Goal: Task Accomplishment & Management: Use online tool/utility

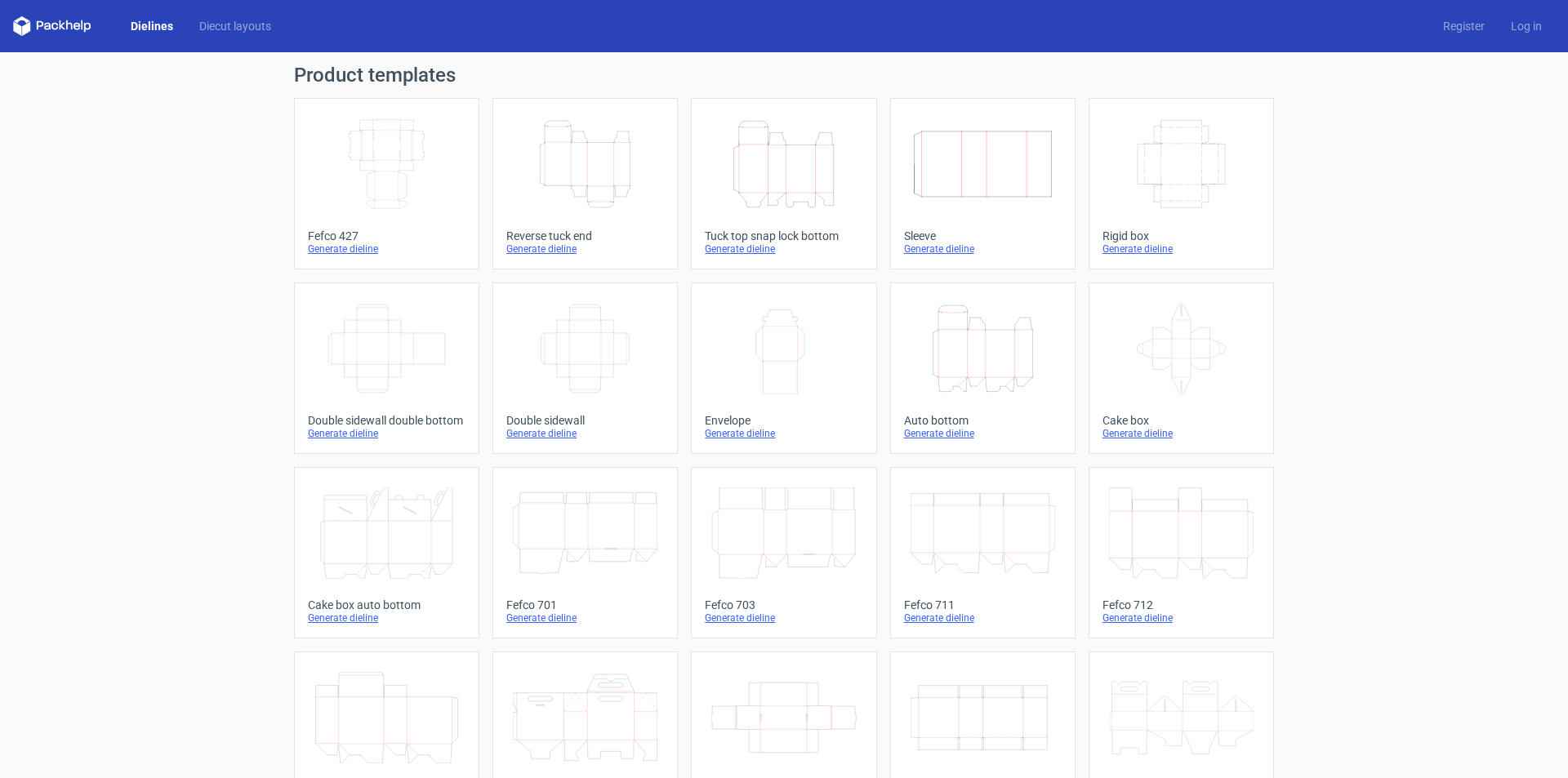
click at [741, 191] on icon "Height Depth Width" at bounding box center [783, 164] width 145 height 92
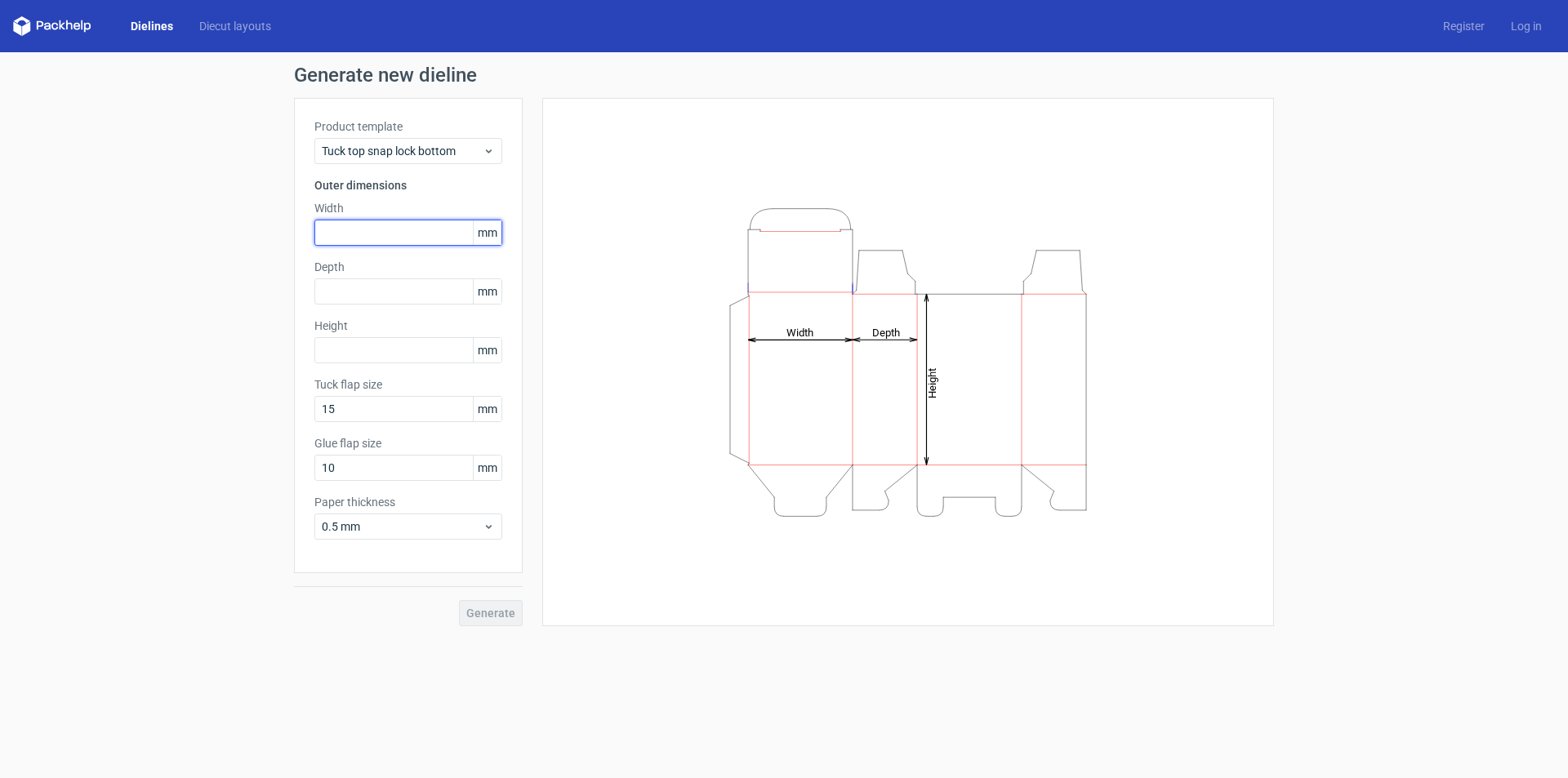
click at [357, 230] on input "text" at bounding box center [407, 233] width 188 height 26
type input "355"
type input "200"
type input "180"
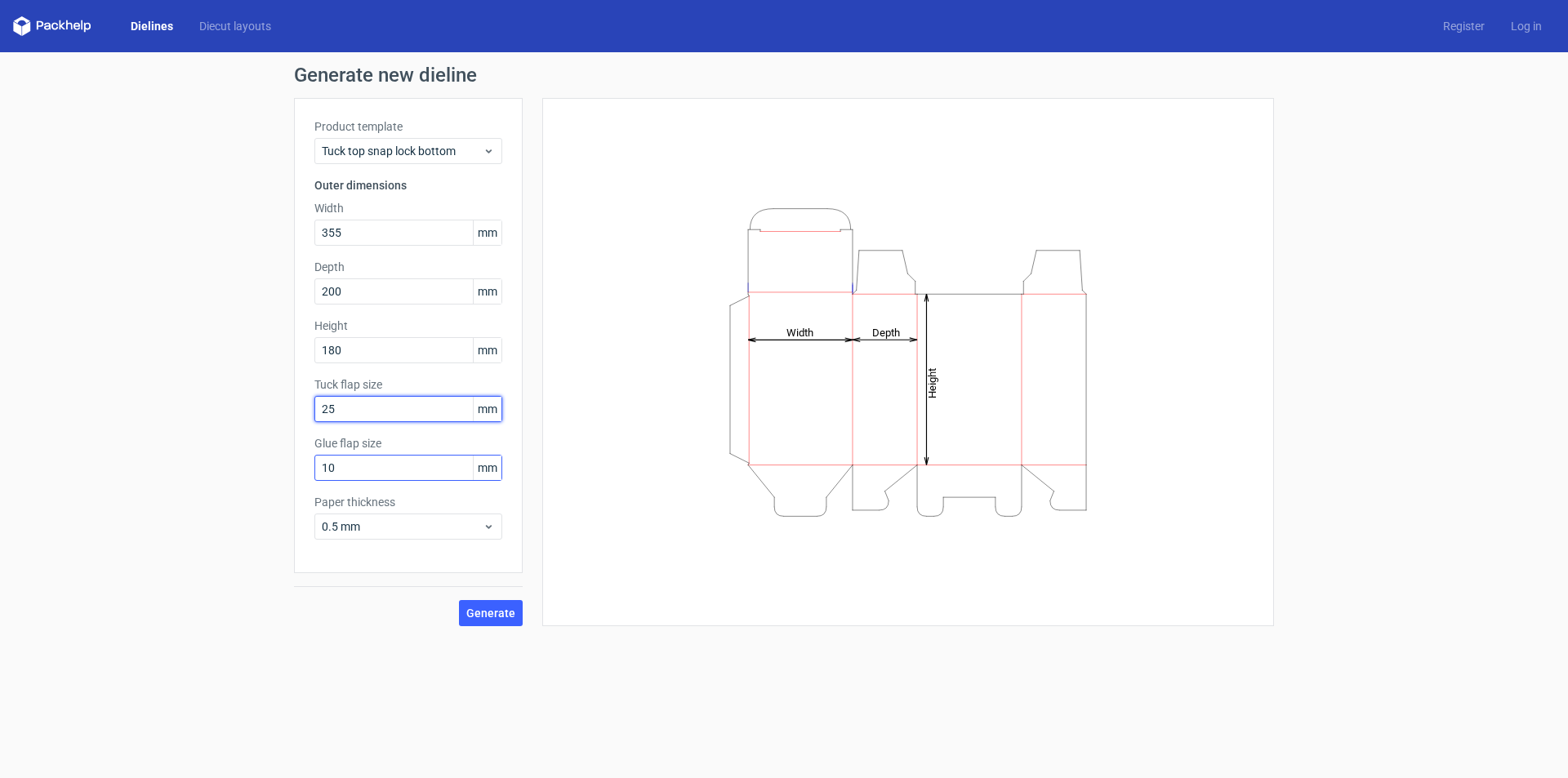
type input "25"
click at [392, 532] on span "0.5 mm" at bounding box center [402, 526] width 161 height 16
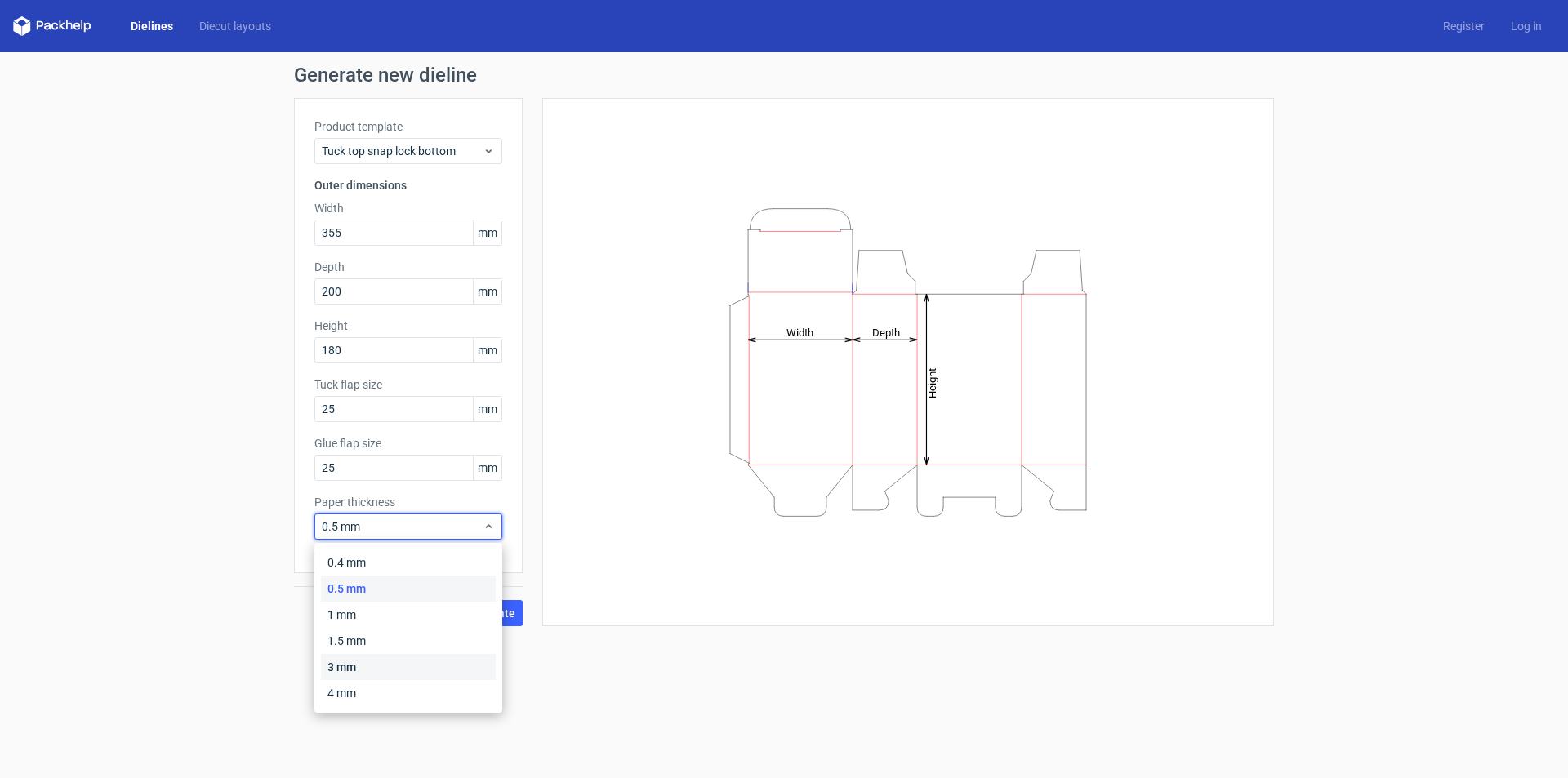
click at [337, 665] on div "3 mm" at bounding box center [407, 667] width 175 height 26
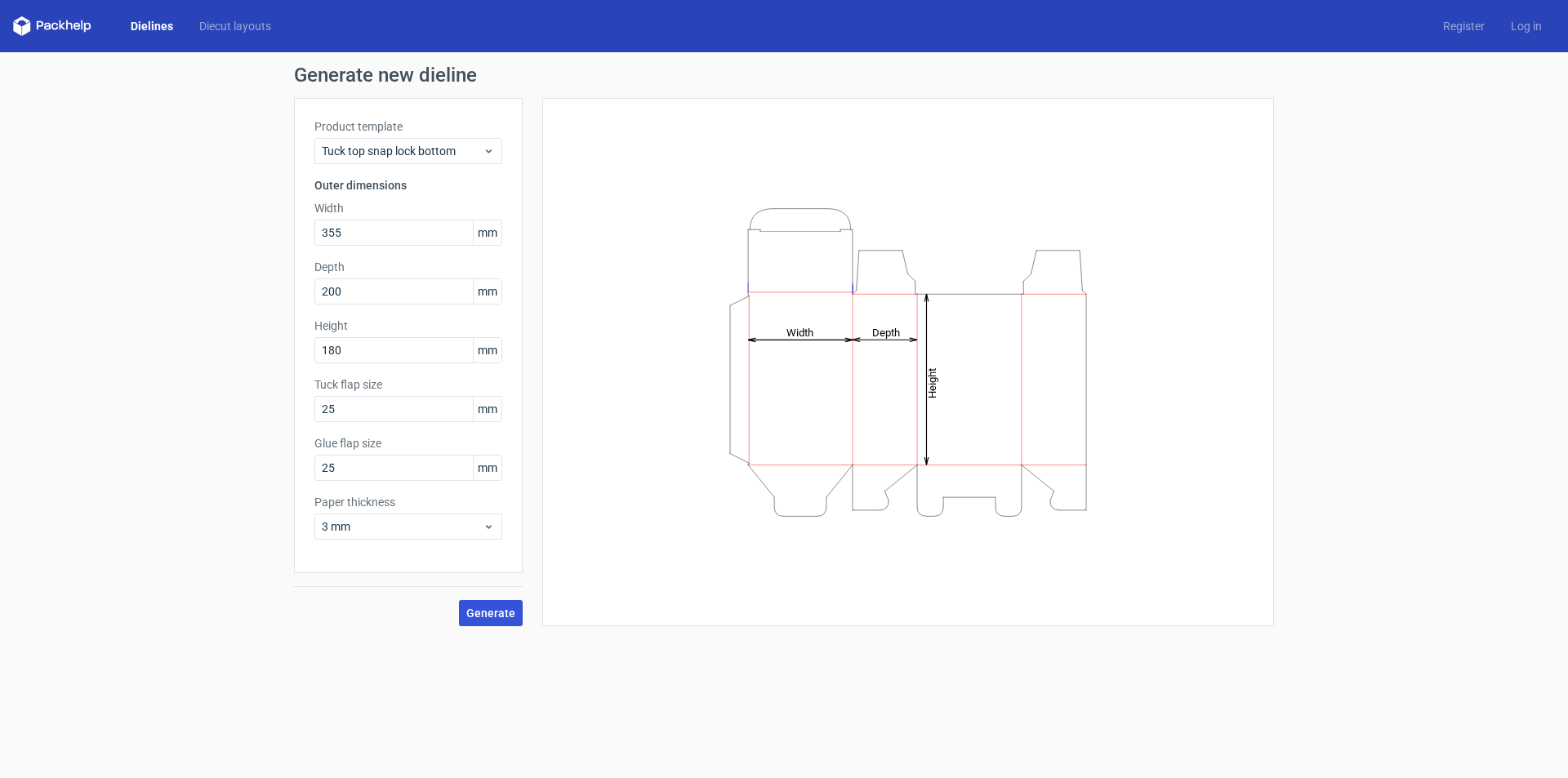
click at [505, 613] on span "Generate" at bounding box center [491, 613] width 49 height 11
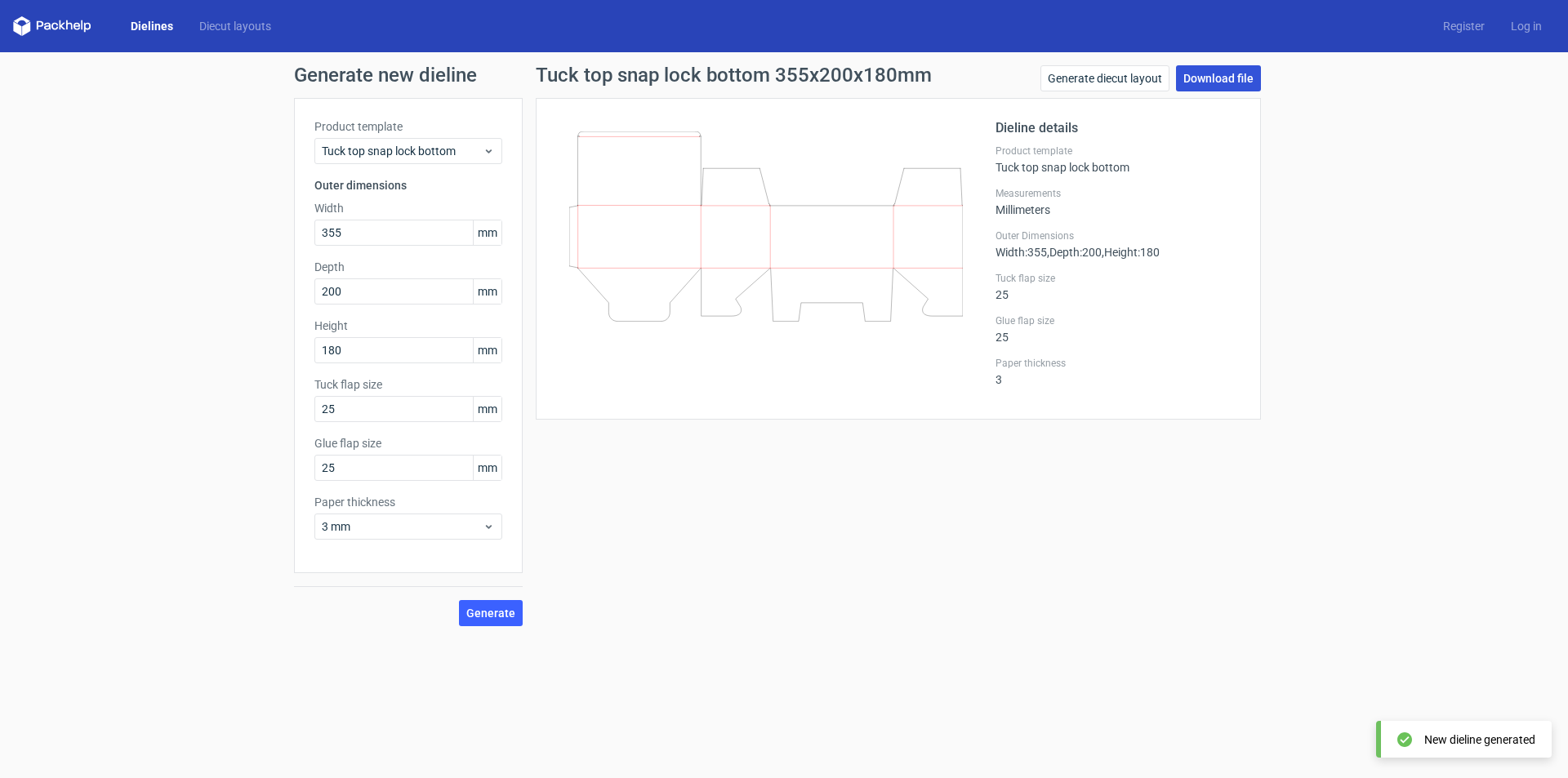
click at [1206, 76] on link "Download file" at bounding box center [1218, 78] width 85 height 26
